Goal: Task Accomplishment & Management: Manage account settings

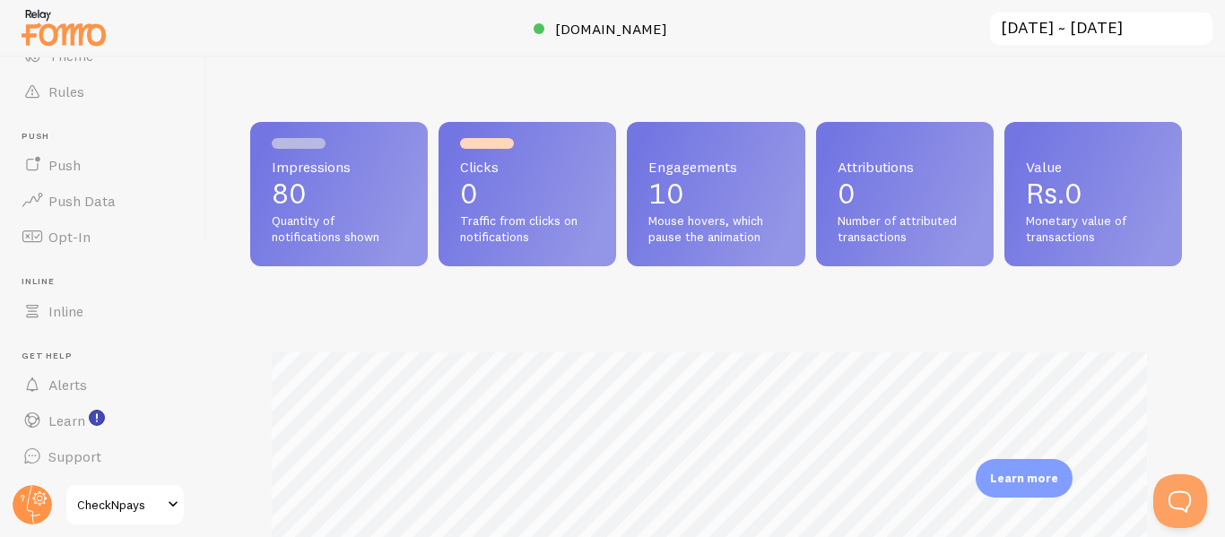
scroll to position [896150, 895703]
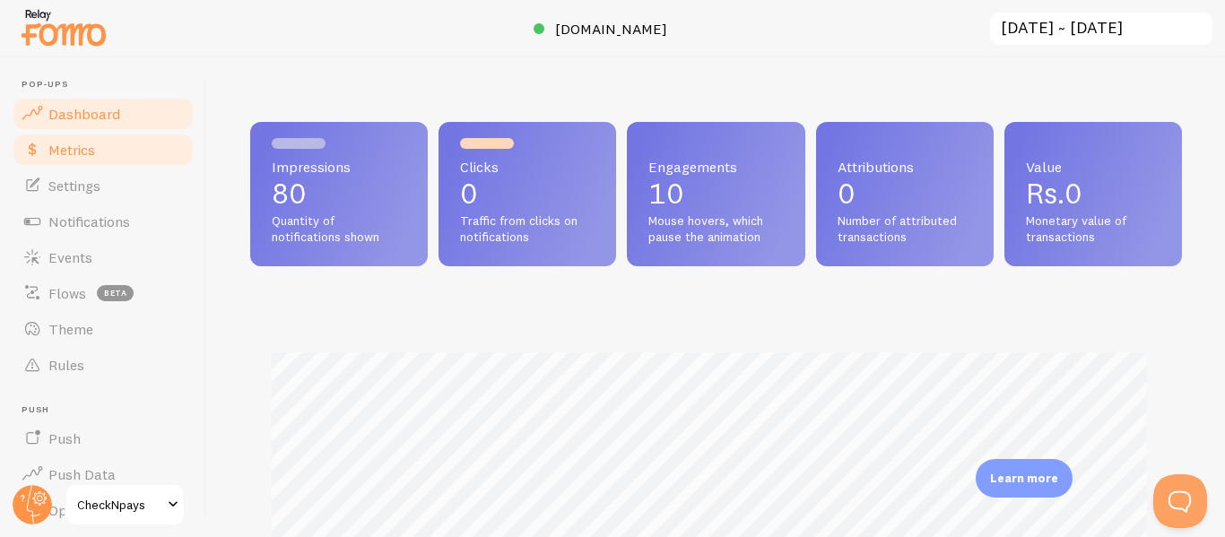
click at [95, 138] on link "Metrics" at bounding box center [103, 150] width 185 height 36
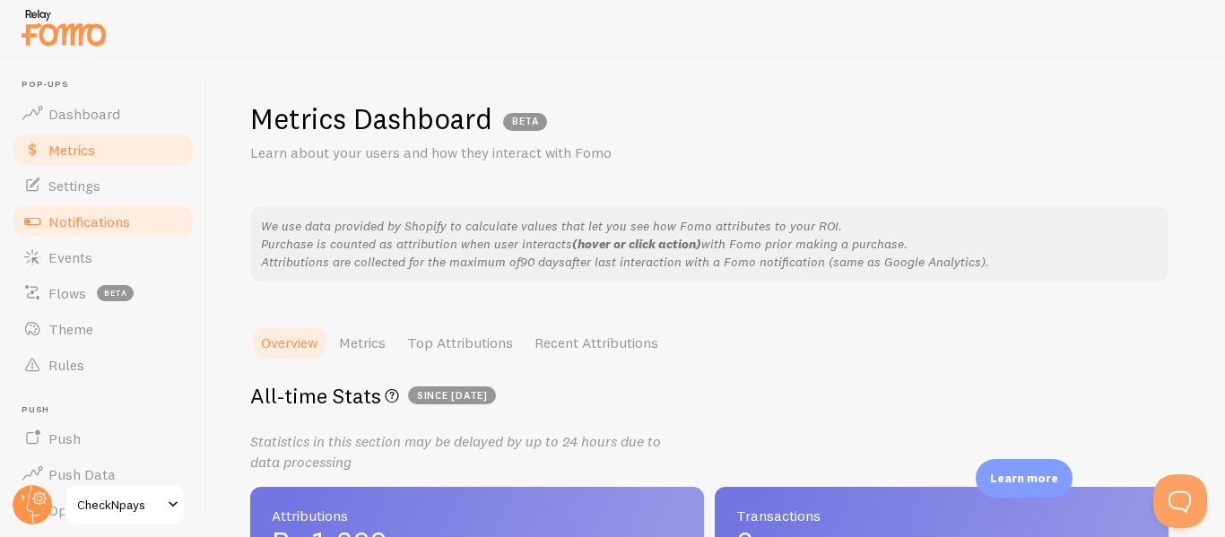
click at [125, 204] on link "Notifications" at bounding box center [103, 222] width 185 height 36
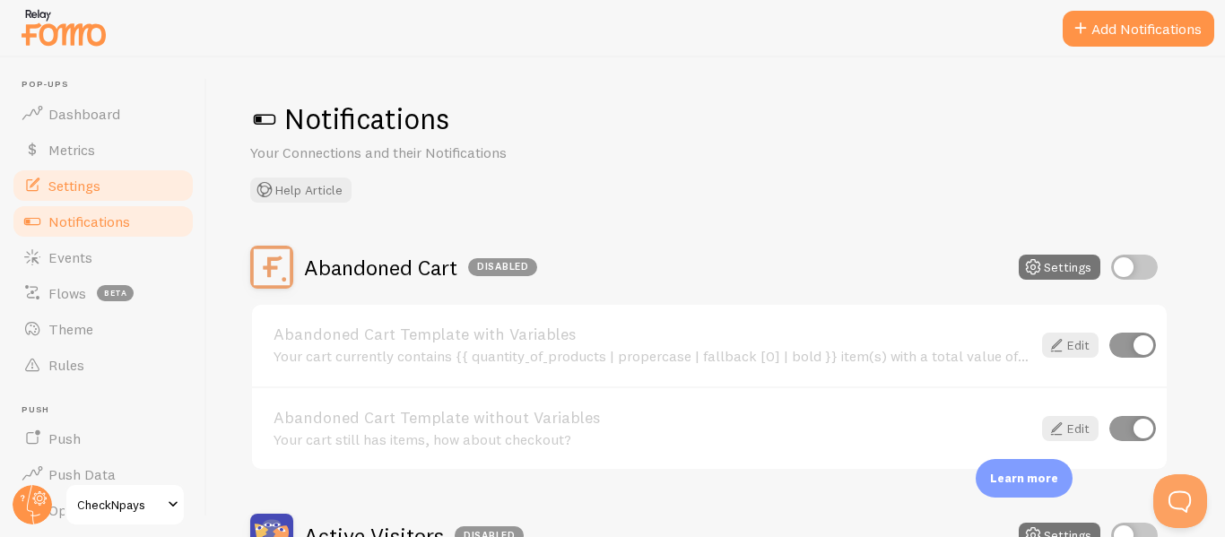
click at [108, 189] on link "Settings" at bounding box center [103, 186] width 185 height 36
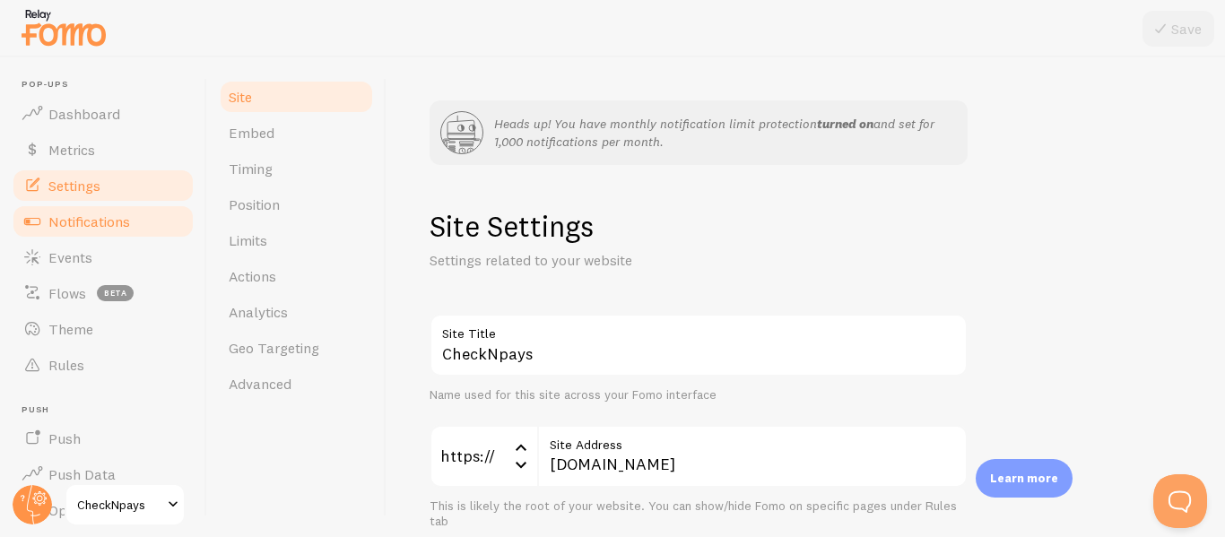
click at [111, 219] on span "Notifications" at bounding box center [89, 221] width 82 height 18
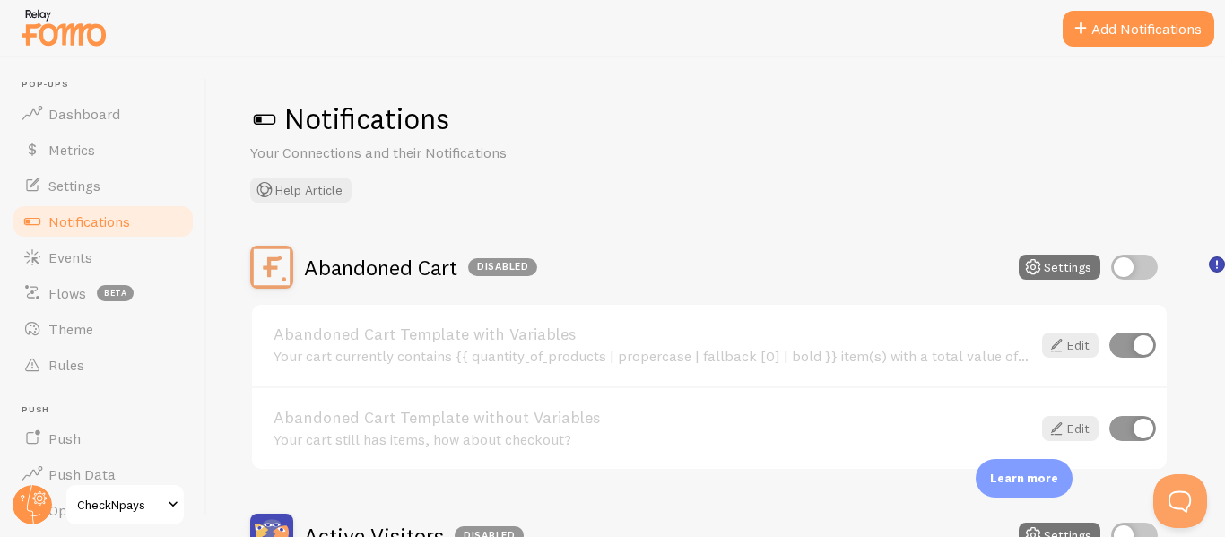
click at [979, 254] on div "Abandoned Cart Disabled Settings" at bounding box center [709, 267] width 918 height 43
click at [979, 260] on input "checkbox" at bounding box center [1134, 267] width 47 height 25
checkbox input "true"
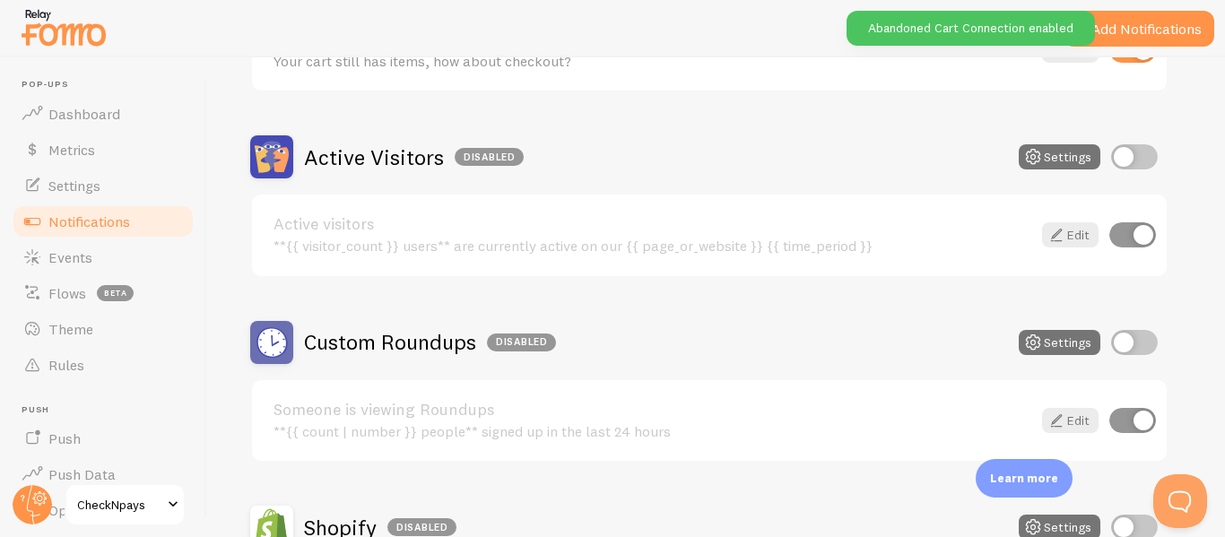
scroll to position [387, 0]
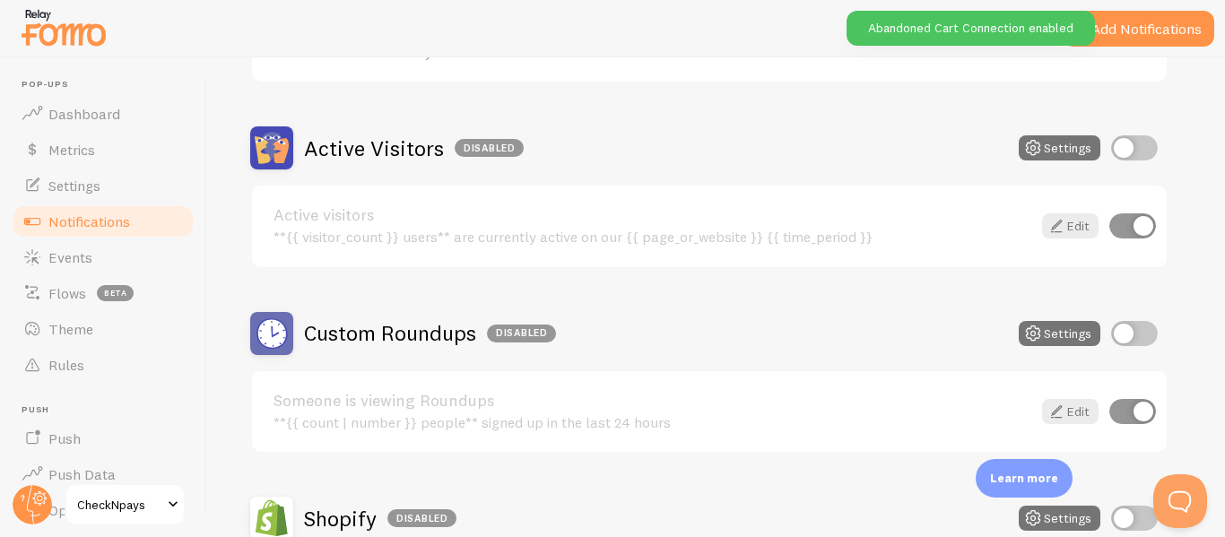
click at [979, 152] on input "checkbox" at bounding box center [1134, 147] width 47 height 25
checkbox input "true"
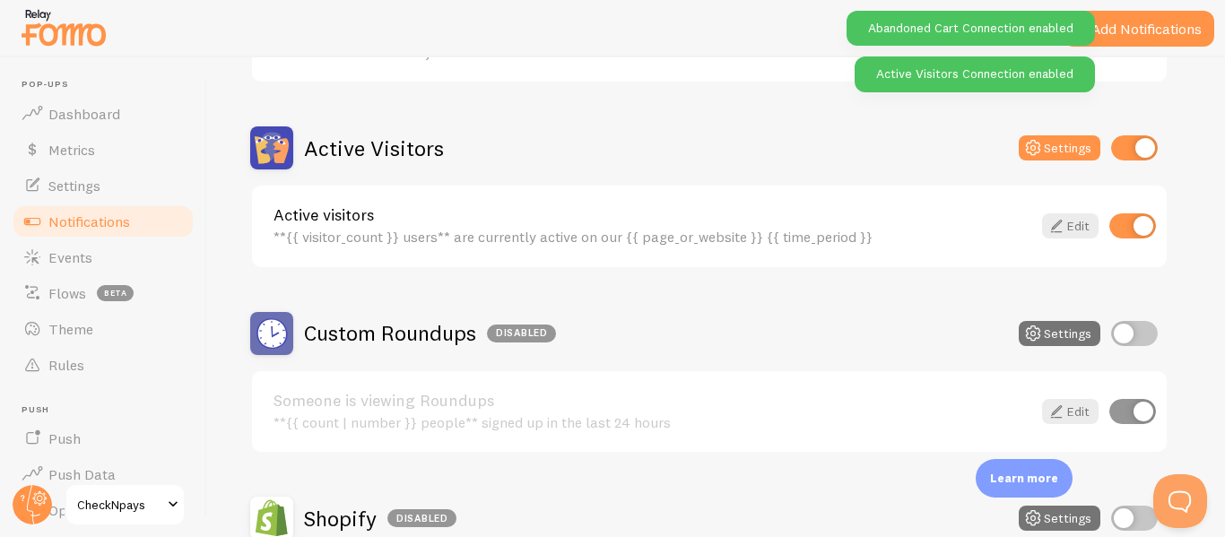
click at [979, 336] on input "checkbox" at bounding box center [1134, 333] width 47 height 25
checkbox input "true"
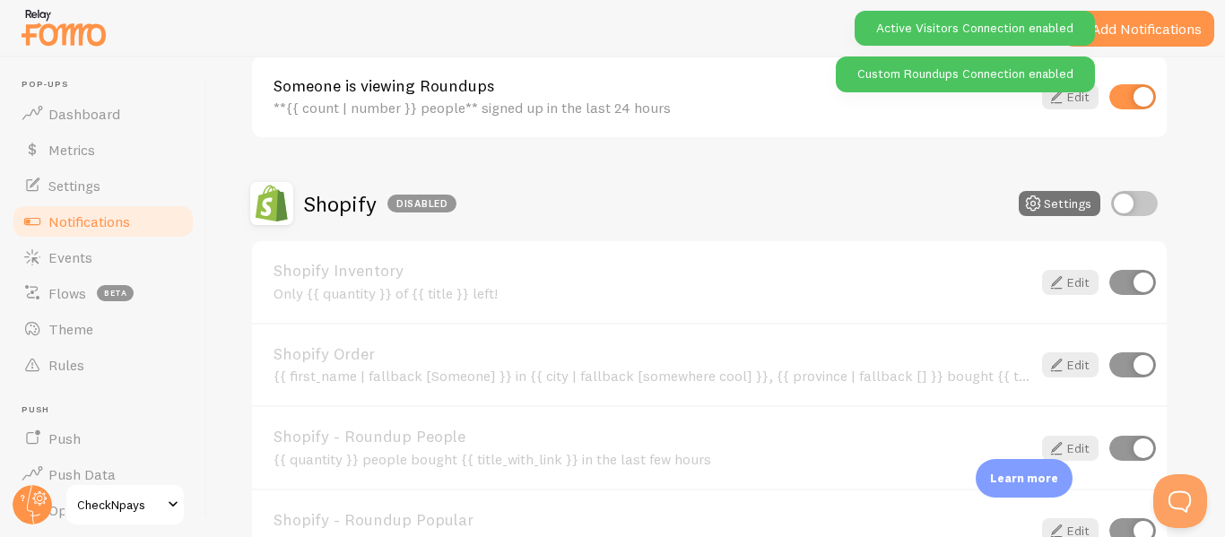
scroll to position [816, 0]
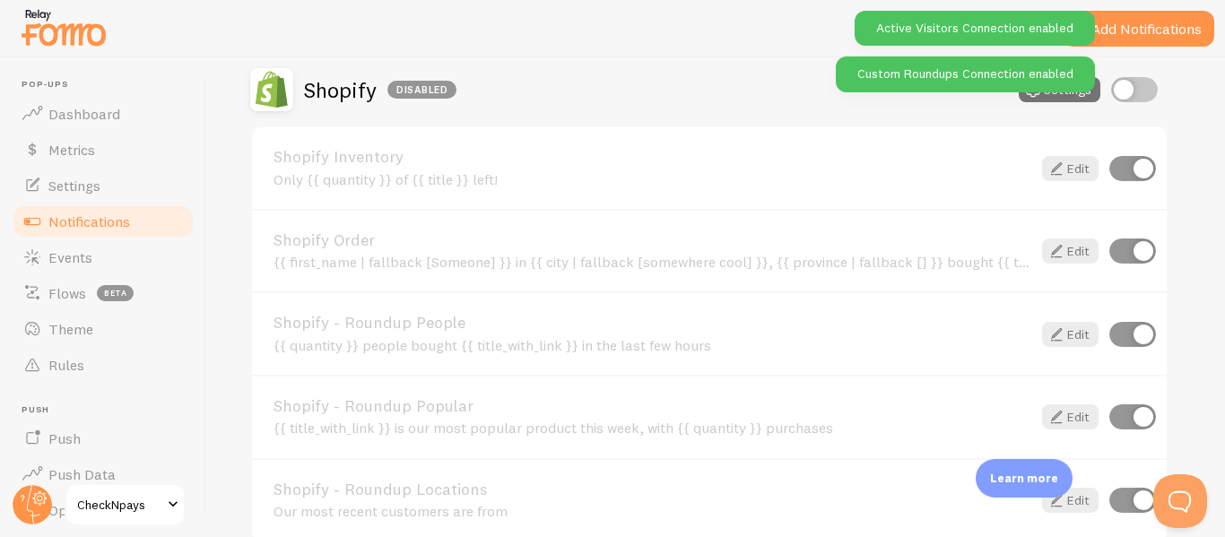
click at [979, 77] on input "checkbox" at bounding box center [1134, 89] width 47 height 25
checkbox input "true"
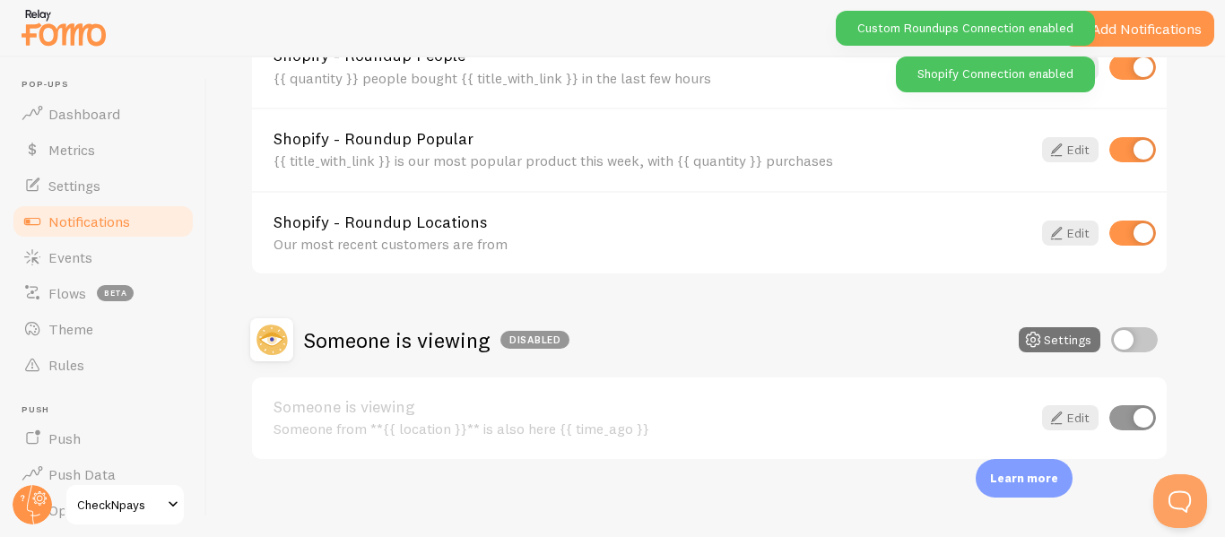
scroll to position [1093, 0]
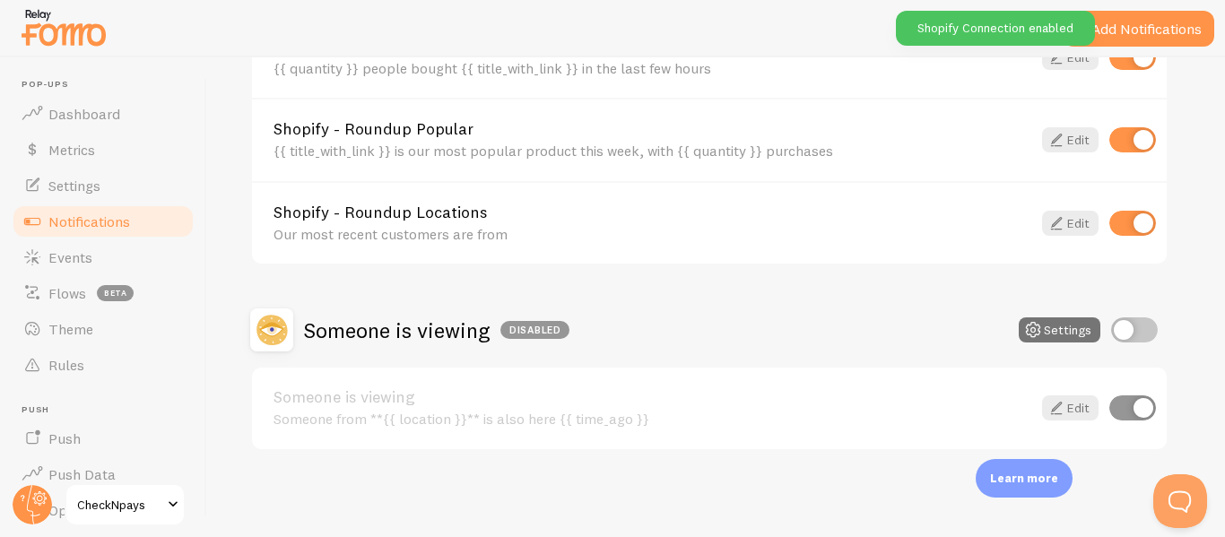
click at [979, 343] on input "checkbox" at bounding box center [1134, 329] width 47 height 25
checkbox input "true"
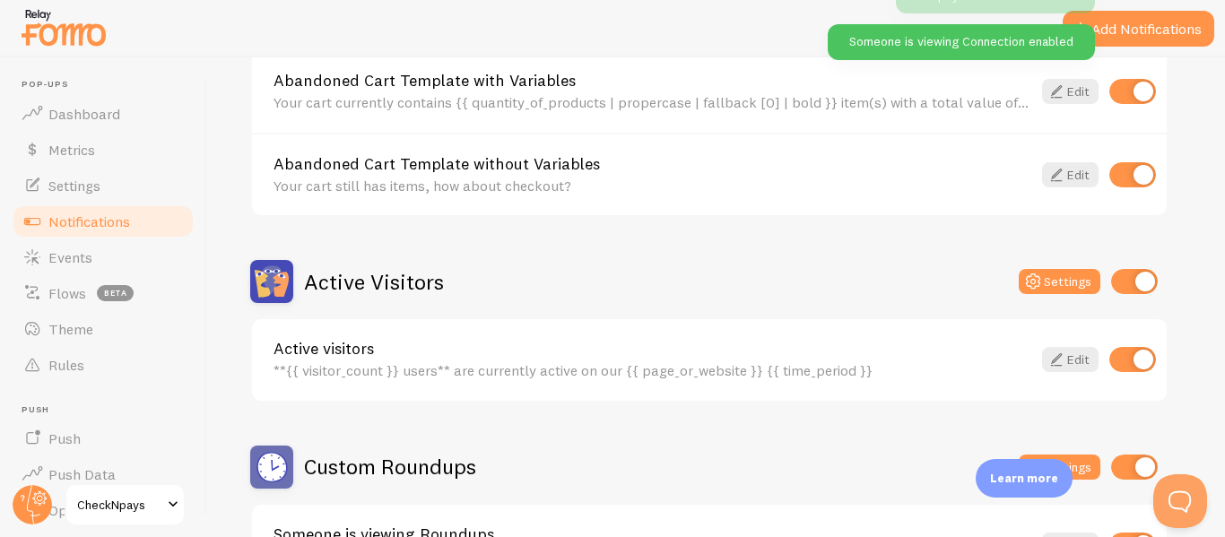
scroll to position [0, 0]
